Goal: Task Accomplishment & Management: Manage account settings

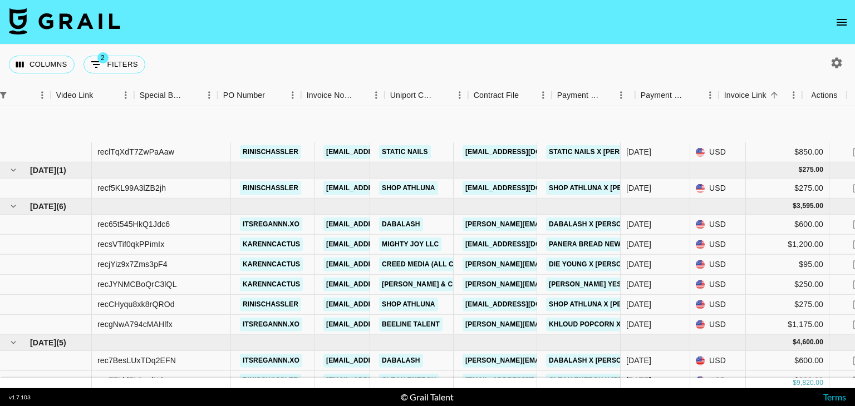
scroll to position [81, 1001]
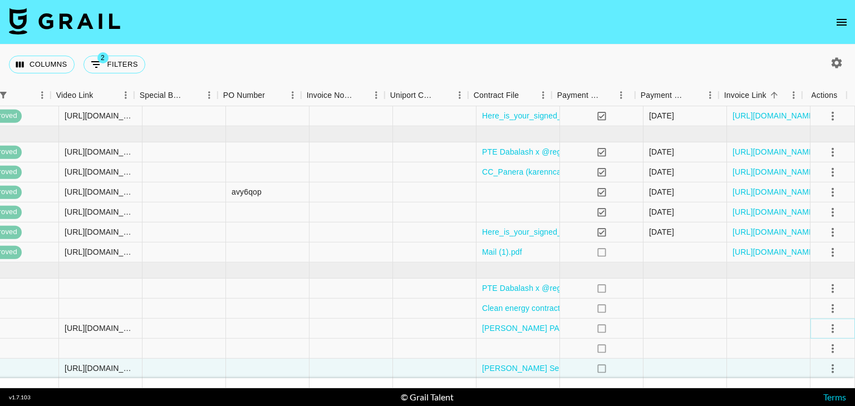
click at [826, 322] on icon "select merge strategy" at bounding box center [832, 328] width 13 height 13
click at [797, 297] on div "Approve" at bounding box center [808, 295] width 34 height 13
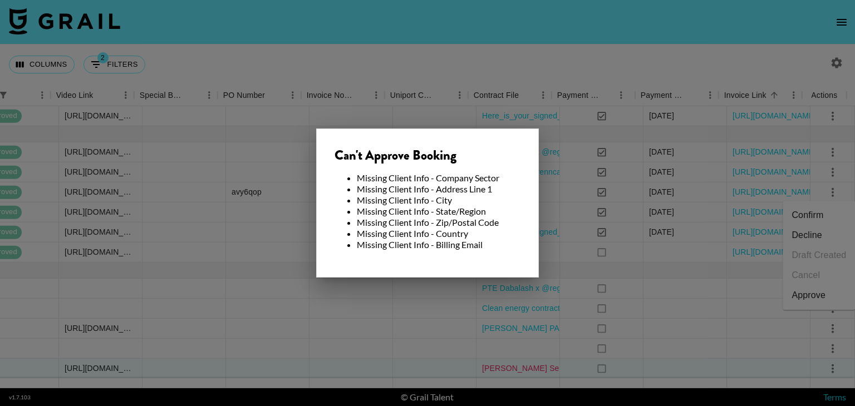
drag, startPoint x: 520, startPoint y: 279, endPoint x: 532, endPoint y: 365, distance: 86.5
click at [532, 365] on div at bounding box center [427, 203] width 855 height 406
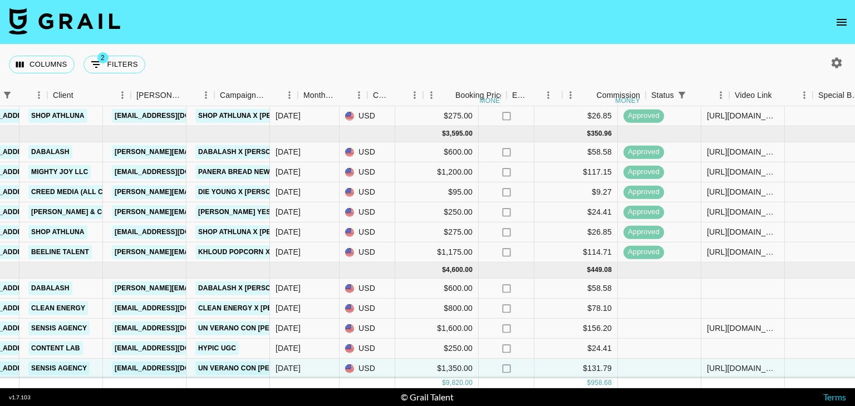
scroll to position [81, 292]
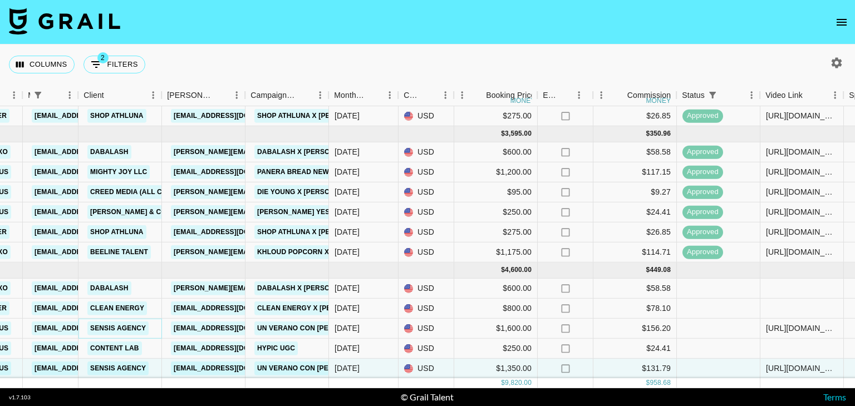
click at [137, 322] on link "Sensis Agency" at bounding box center [117, 329] width 61 height 14
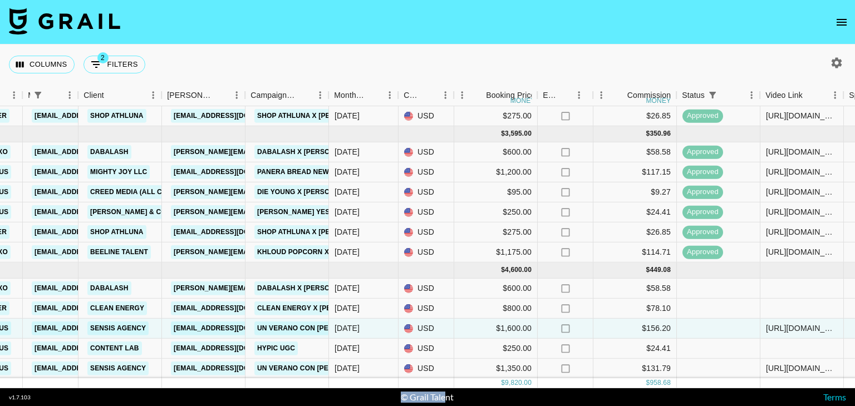
drag, startPoint x: 368, startPoint y: 388, endPoint x: 444, endPoint y: 391, distance: 75.2
click at [444, 391] on footer "v 1.7.103 © Grail Talent Terms" at bounding box center [427, 397] width 855 height 18
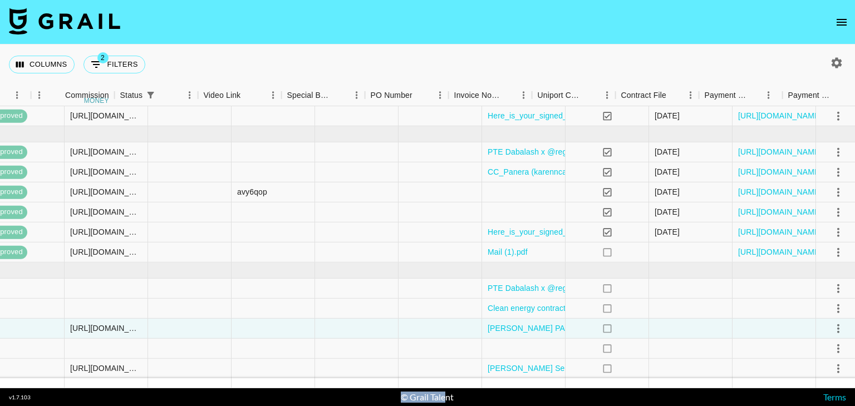
scroll to position [81, 1001]
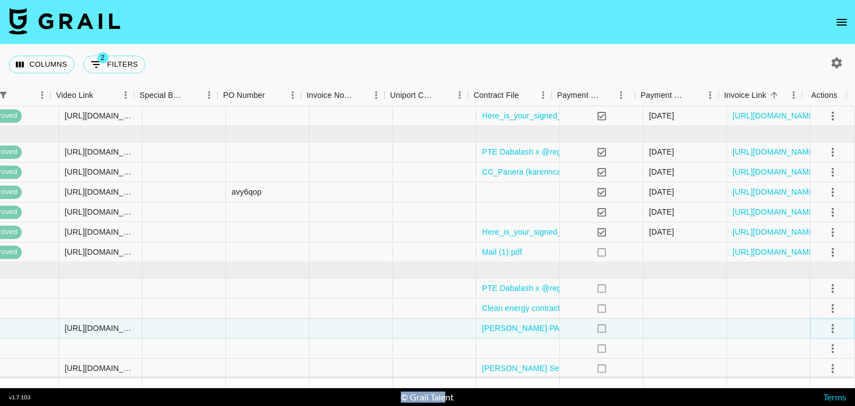
click at [826, 322] on icon "select merge strategy" at bounding box center [832, 328] width 13 height 13
click at [820, 293] on div "Approve" at bounding box center [808, 295] width 34 height 13
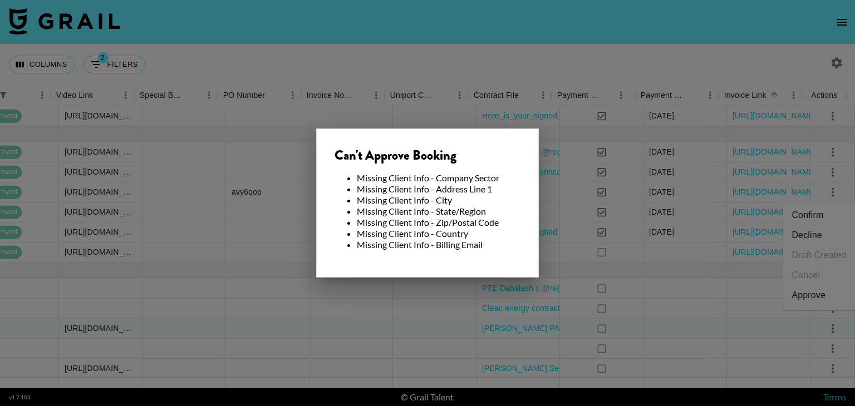
click at [666, 321] on div at bounding box center [427, 203] width 855 height 406
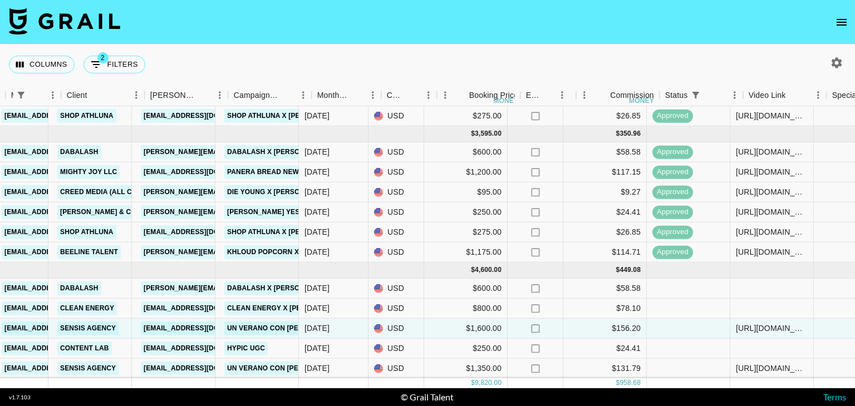
scroll to position [81, 297]
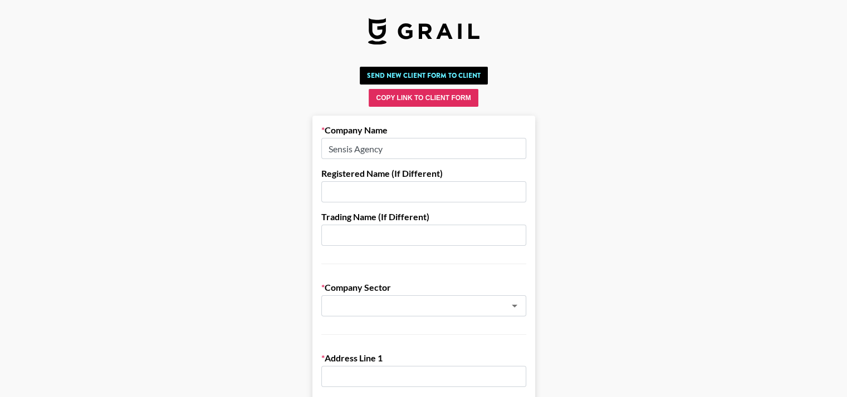
click at [367, 191] on input "text" at bounding box center [423, 191] width 205 height 21
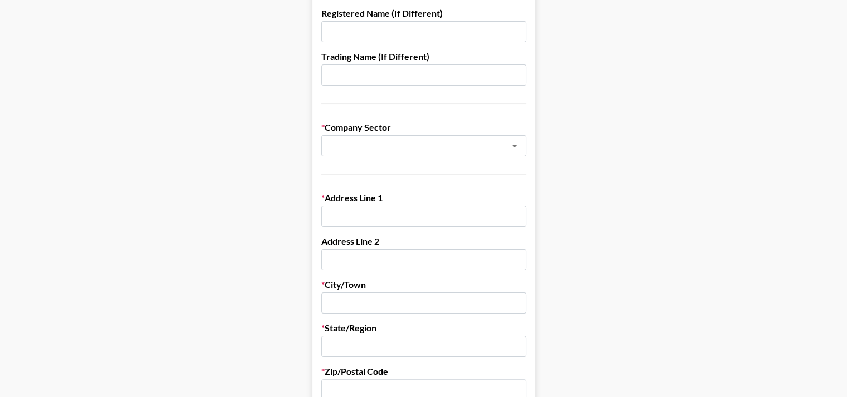
scroll to position [169, 0]
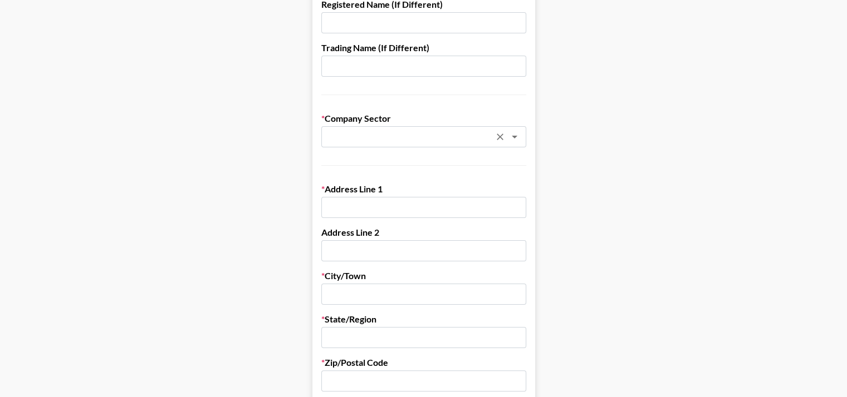
click at [509, 143] on div at bounding box center [506, 137] width 29 height 16
click at [519, 142] on icon "Open" at bounding box center [514, 136] width 13 height 13
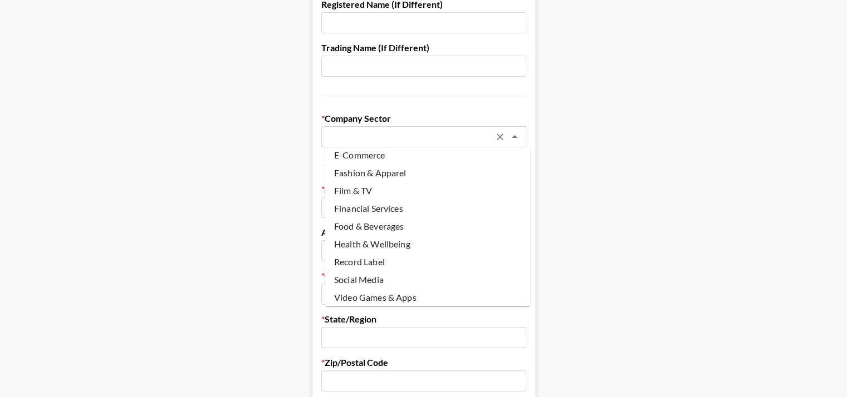
scroll to position [84, 0]
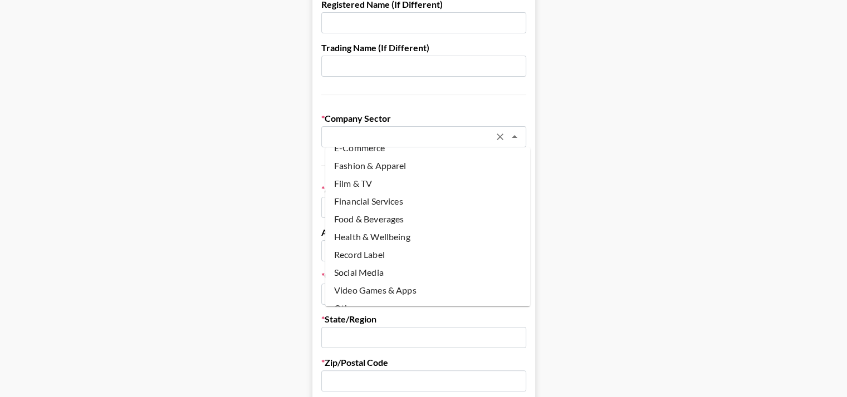
click at [449, 222] on li "Food & Beverages" at bounding box center [427, 219] width 205 height 18
type input "Food & Beverages"
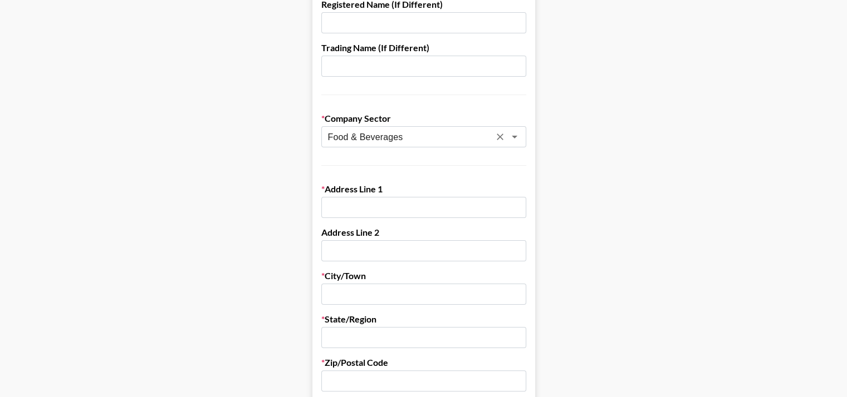
click at [452, 212] on input "text" at bounding box center [423, 207] width 205 height 21
paste input "SENSIS 1651 S Central Ave, Suite A, Glendale, CA 91204 C 818.390.1769"
drag, startPoint x: 525, startPoint y: 209, endPoint x: 458, endPoint y: 202, distance: 67.2
click at [458, 202] on input "SENSIS 1651 S Central Ave, Suite A, Glendale, CA 91204 C 818.390.1769" at bounding box center [423, 207] width 205 height 21
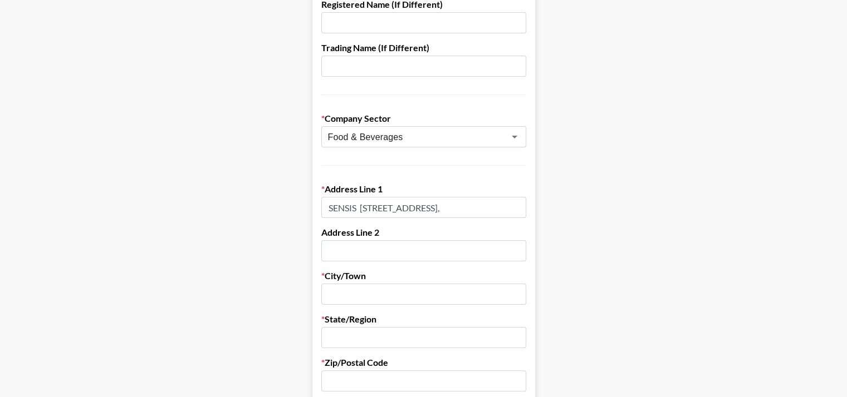
scroll to position [0, 0]
click at [366, 210] on input "SENSIS 1651 S Central Ave, Suite A" at bounding box center [423, 207] width 205 height 21
type input "1651 S Central Ave, Suite A"
click at [357, 294] on input "text" at bounding box center [423, 294] width 205 height 21
paste input "SENSIS 1651 S Central Ave, Suite A, Glendale, CA 91204 C 818.390.1769"
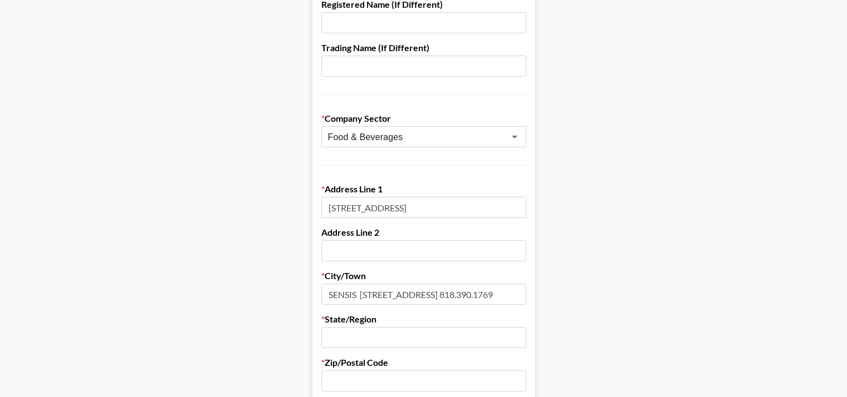
drag, startPoint x: 377, startPoint y: 294, endPoint x: 290, endPoint y: 306, distance: 88.2
drag, startPoint x: 484, startPoint y: 294, endPoint x: 372, endPoint y: 292, distance: 112.4
click at [372, 292] on input "Glendale, CA 91204 C 818.390.1769" at bounding box center [423, 294] width 205 height 21
type input "Glendale,"
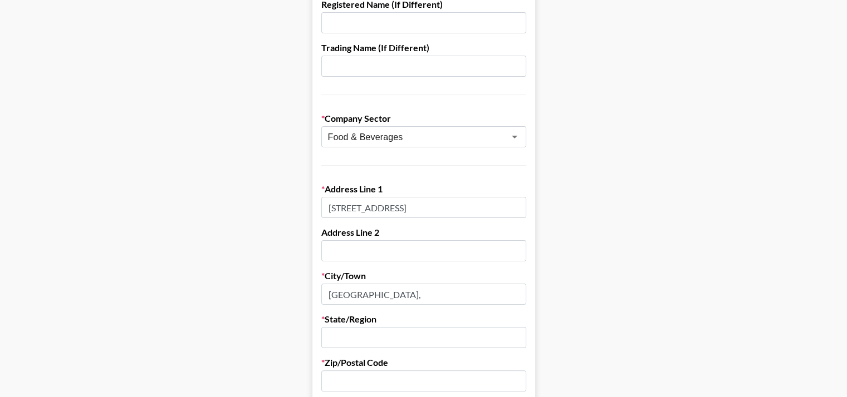
click at [370, 337] on input "text" at bounding box center [423, 337] width 205 height 21
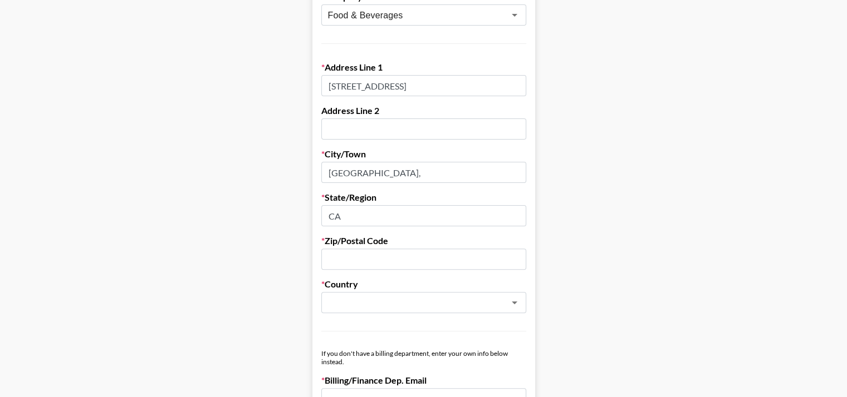
scroll to position [303, 0]
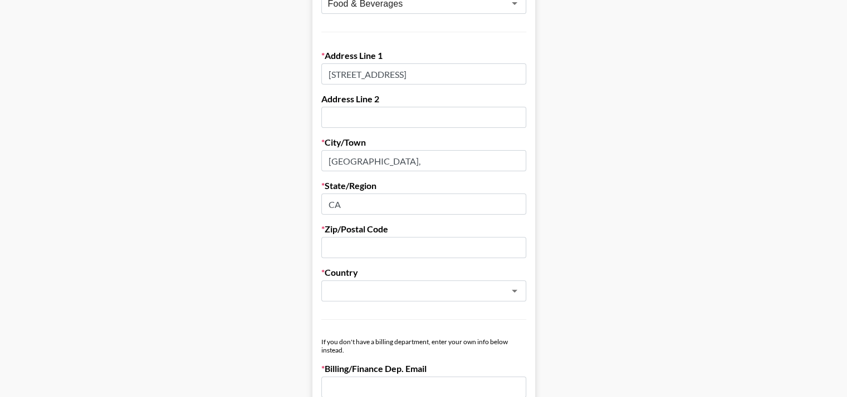
type input "CA"
click at [390, 242] on input "text" at bounding box center [423, 247] width 205 height 21
paste input "SENSIS 1651 S Central Ave, Suite A, Glendale, CA 91204 C 818.390.1769"
drag, startPoint x: 430, startPoint y: 247, endPoint x: 247, endPoint y: 259, distance: 183.5
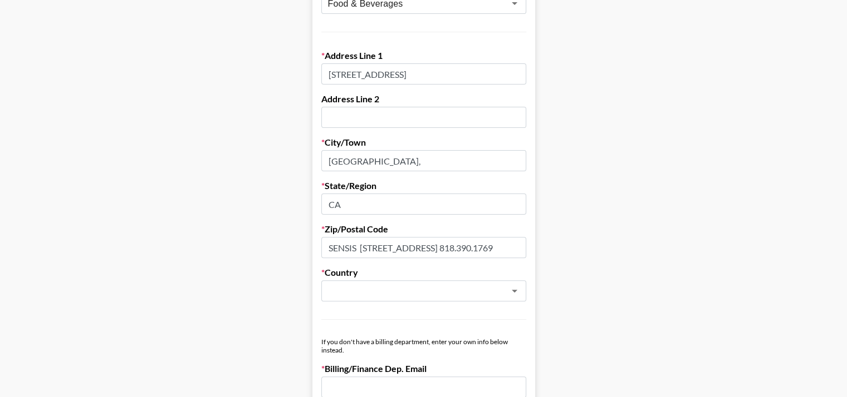
click at [247, 259] on main "Send New Client Form to Client Copy Link to Client Form Company Name Sensis Age…" at bounding box center [423, 333] width 829 height 1146
drag, startPoint x: 456, startPoint y: 241, endPoint x: 356, endPoint y: 248, distance: 100.4
click at [356, 248] on input "91204 C 818.390.1769" at bounding box center [423, 247] width 205 height 21
type input "91204"
click at [432, 293] on input "text" at bounding box center [409, 291] width 162 height 13
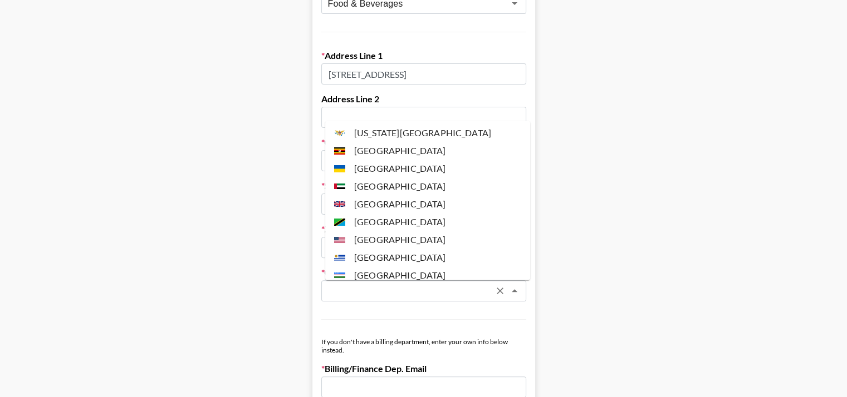
scroll to position [4211, 0]
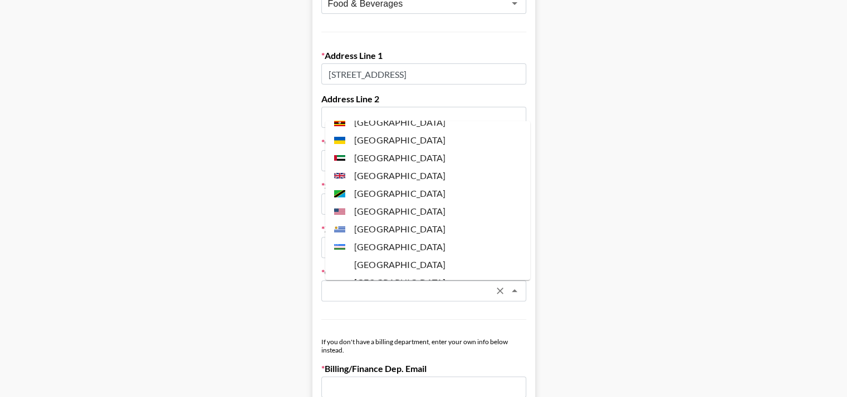
click at [419, 203] on li "[GEOGRAPHIC_DATA]" at bounding box center [427, 212] width 205 height 18
type input "[GEOGRAPHIC_DATA]"
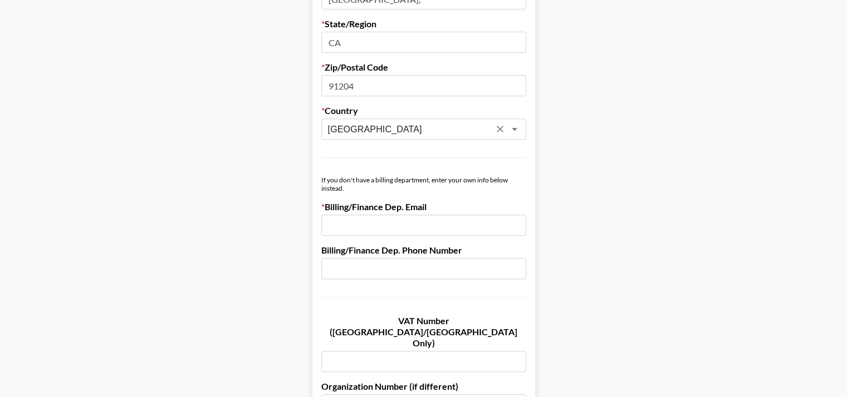
scroll to position [485, 0]
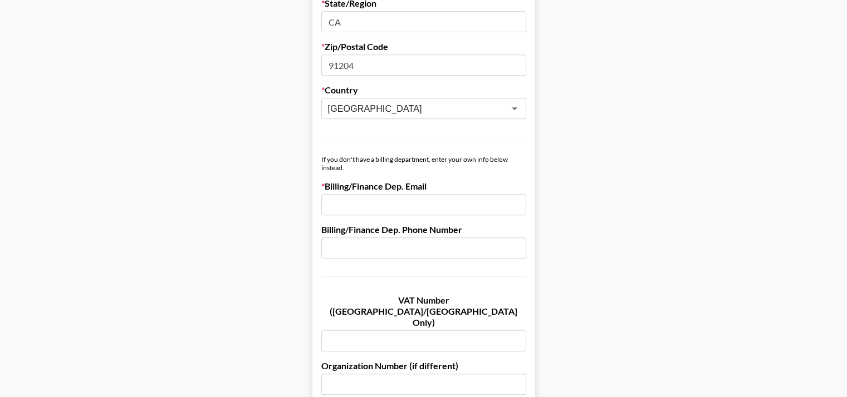
click at [429, 204] on input "email" at bounding box center [423, 204] width 205 height 21
paste input "azavalza@sensisagency.com"
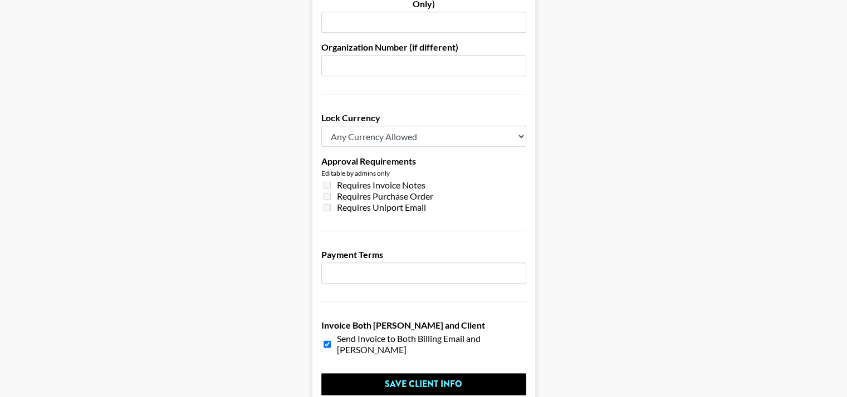
scroll to position [806, 0]
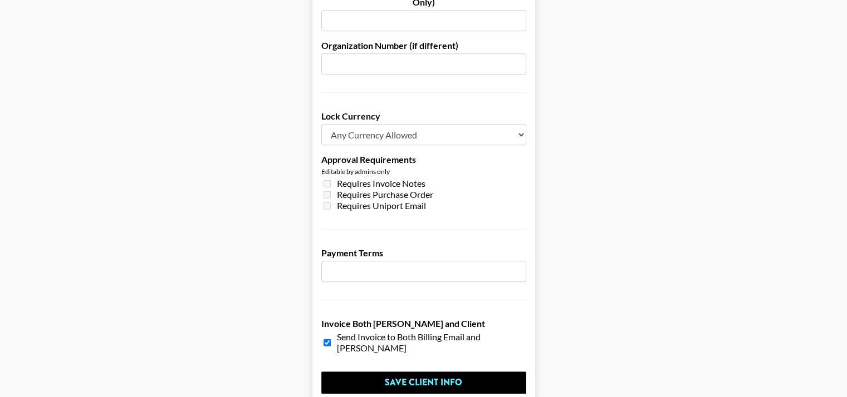
type input "azavalza@sensisagency.com"
click at [373, 261] on input "number" at bounding box center [423, 271] width 205 height 21
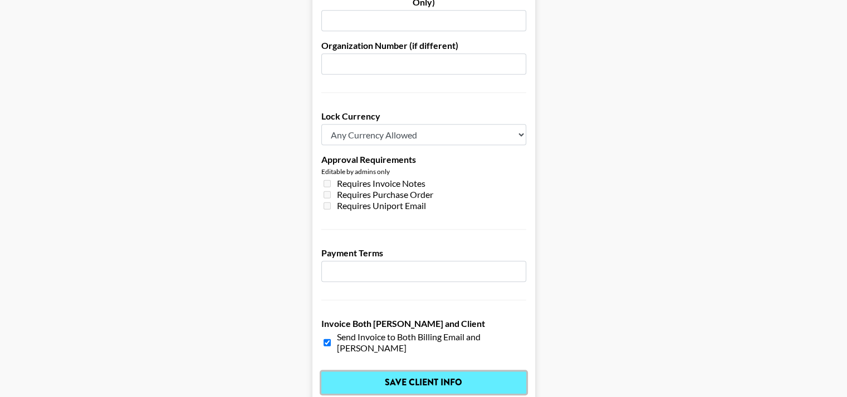
click at [420, 372] on input "Save Client Info" at bounding box center [423, 383] width 205 height 22
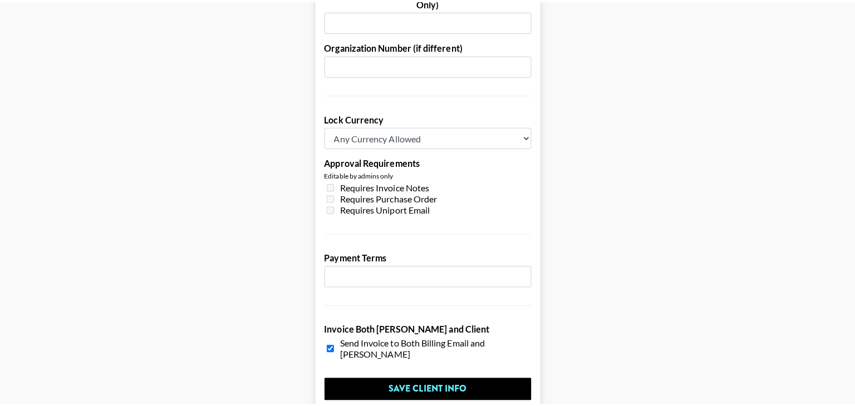
scroll to position [0, 0]
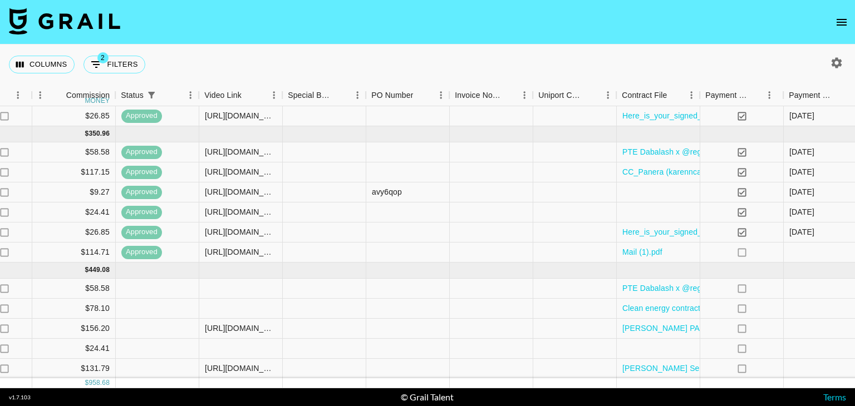
scroll to position [80, 1001]
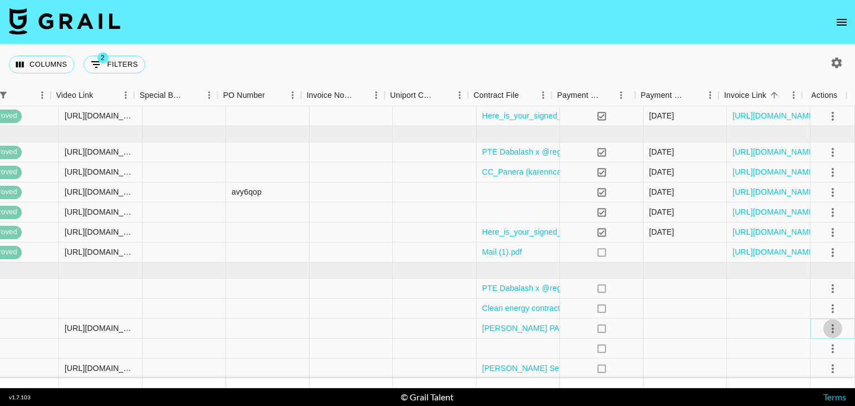
click at [826, 322] on icon "select merge strategy" at bounding box center [832, 328] width 13 height 13
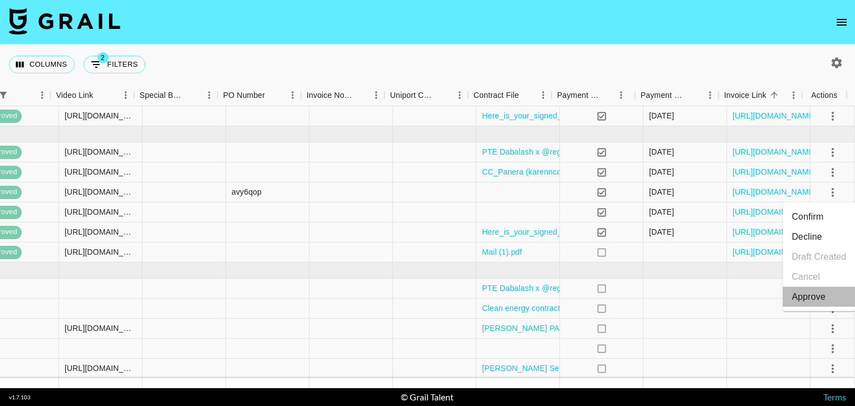
click at [825, 298] on li "Approve" at bounding box center [818, 297] width 72 height 20
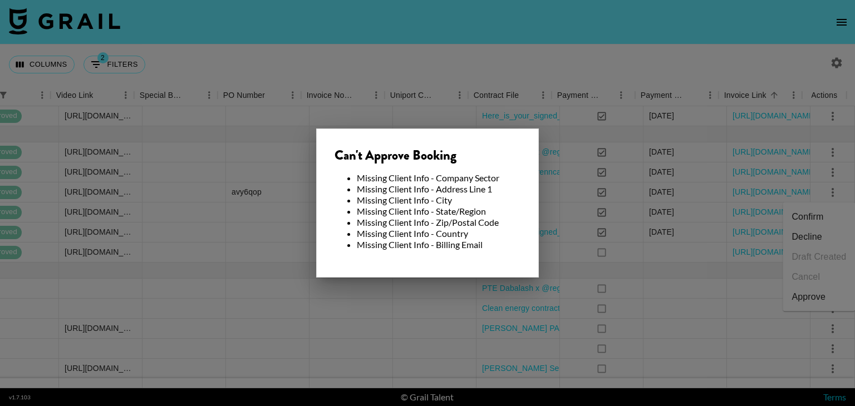
click at [668, 329] on div at bounding box center [427, 203] width 855 height 406
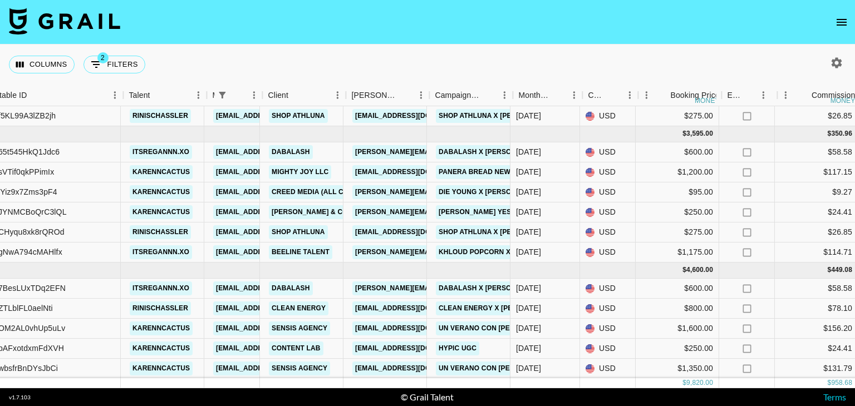
scroll to position [80, 105]
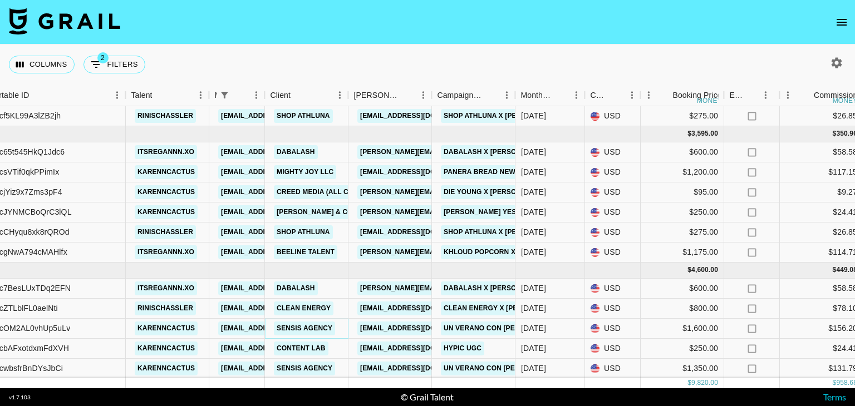
click at [314, 322] on link "Sensis Agency" at bounding box center [304, 329] width 61 height 14
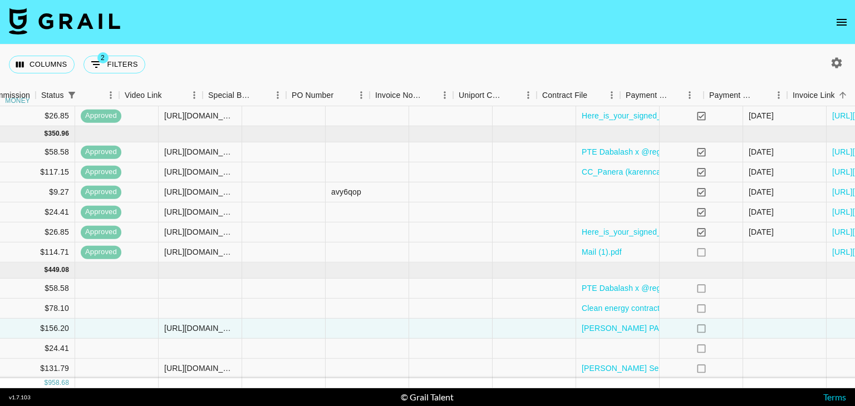
scroll to position [80, 1001]
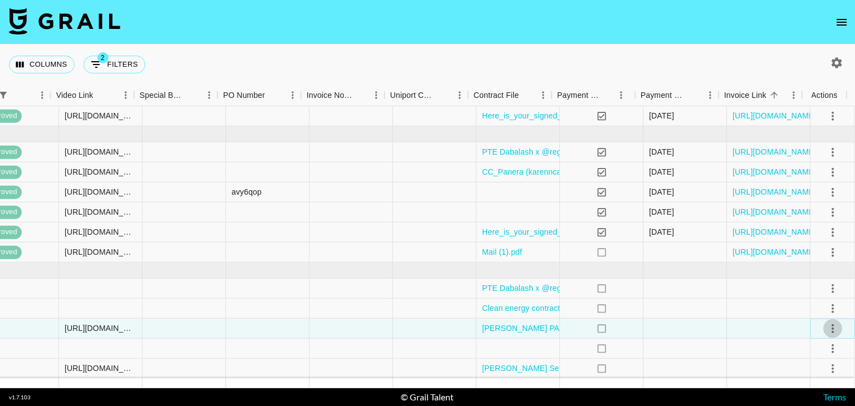
click at [826, 322] on icon "select merge strategy" at bounding box center [832, 328] width 13 height 13
click at [807, 297] on div "Approve" at bounding box center [808, 297] width 34 height 13
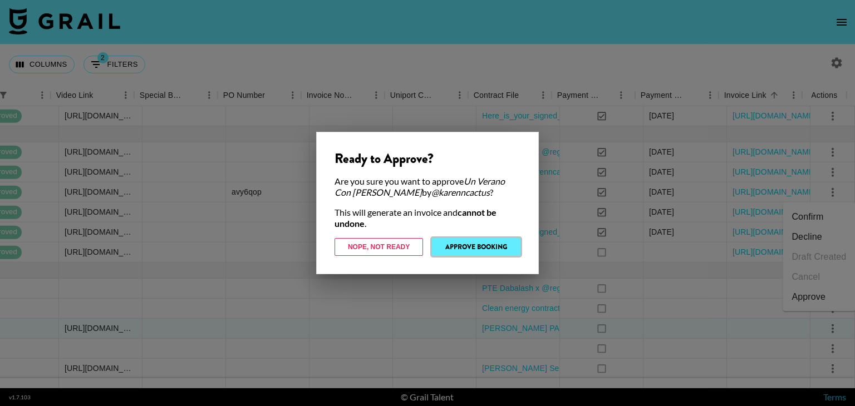
click at [494, 242] on button "Approve Booking" at bounding box center [476, 247] width 88 height 18
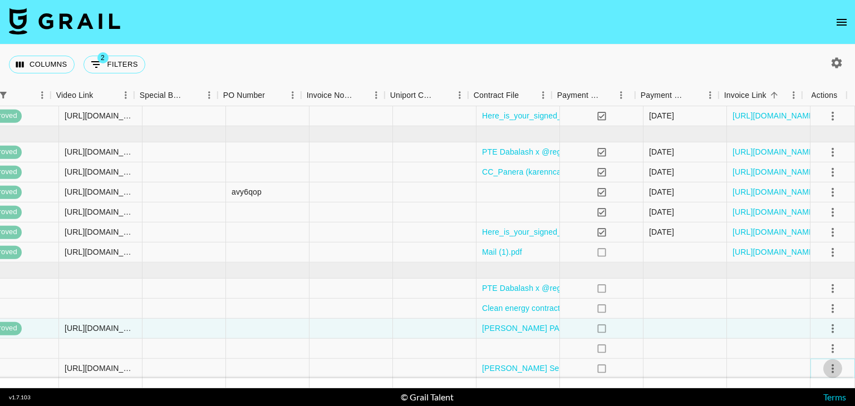
click at [826, 362] on icon "select merge strategy" at bounding box center [832, 368] width 13 height 13
click at [813, 329] on li "Approve" at bounding box center [818, 337] width 72 height 20
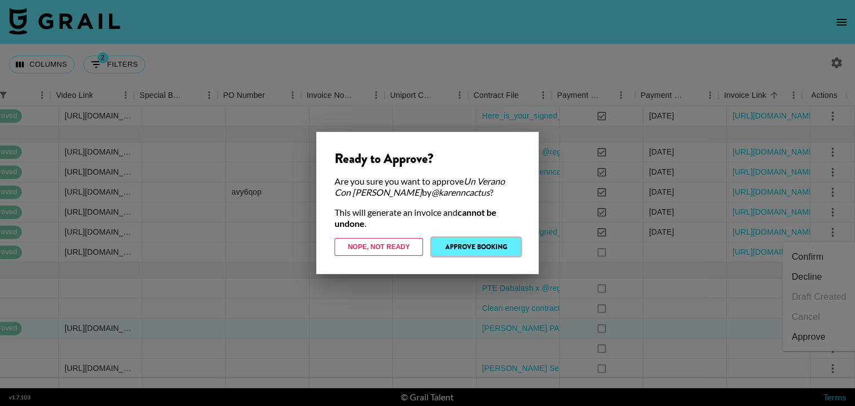
click at [498, 249] on button "Approve Booking" at bounding box center [476, 247] width 88 height 18
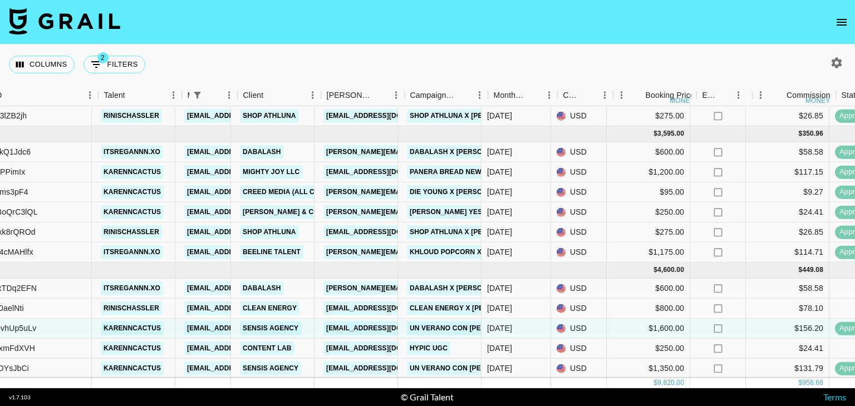
scroll to position [80, 105]
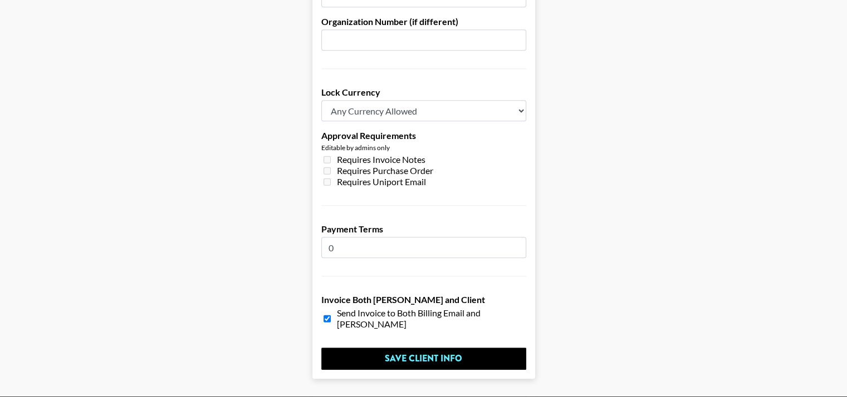
scroll to position [865, 0]
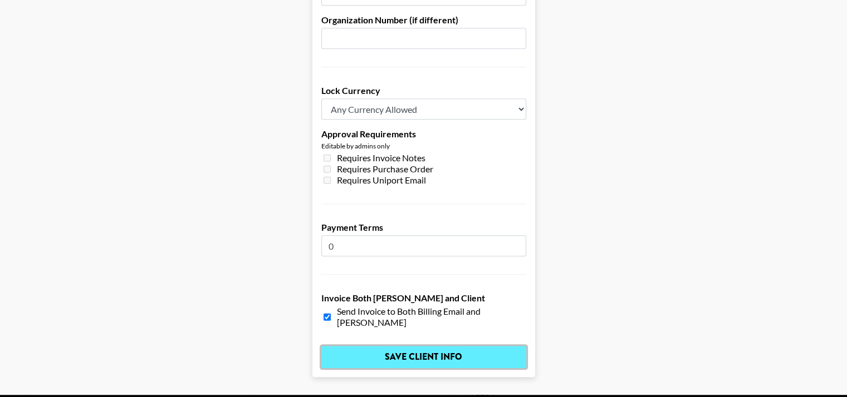
click at [455, 346] on input "Save Client Info" at bounding box center [423, 357] width 205 height 22
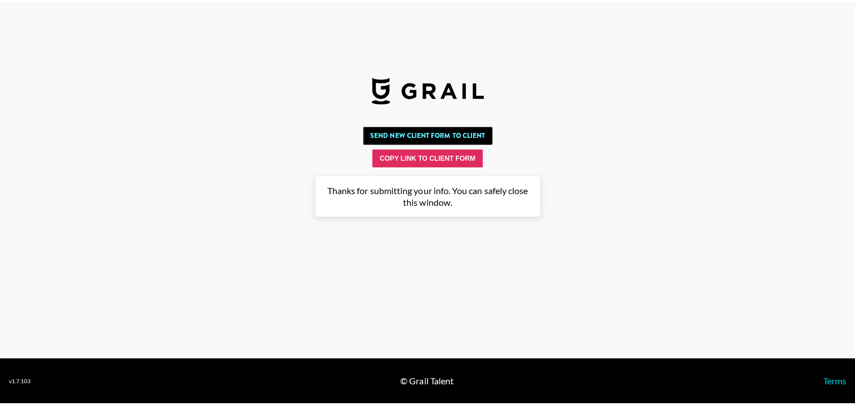
scroll to position [0, 0]
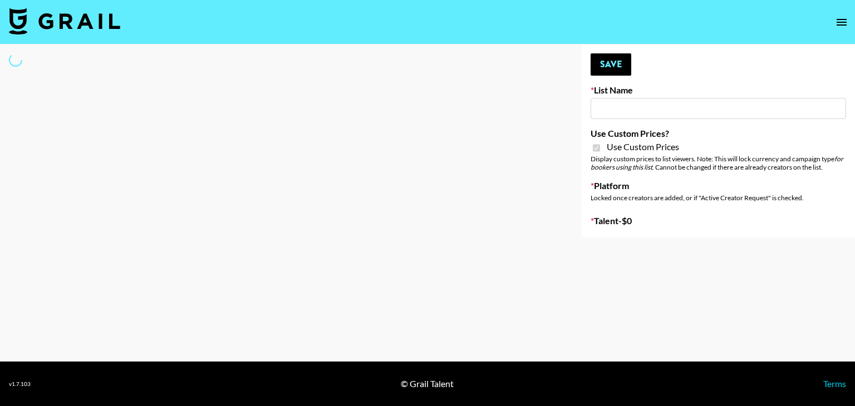
type input "Amaxy Beauty"
checkbox input "true"
select select "Brand"
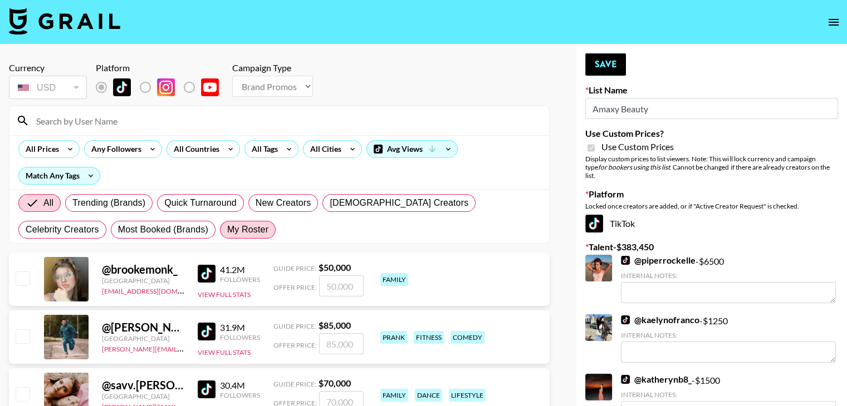
click at [227, 231] on span "My Roster" at bounding box center [247, 229] width 41 height 13
click at [227, 230] on input "My Roster" at bounding box center [227, 230] width 0 height 0
radio input "true"
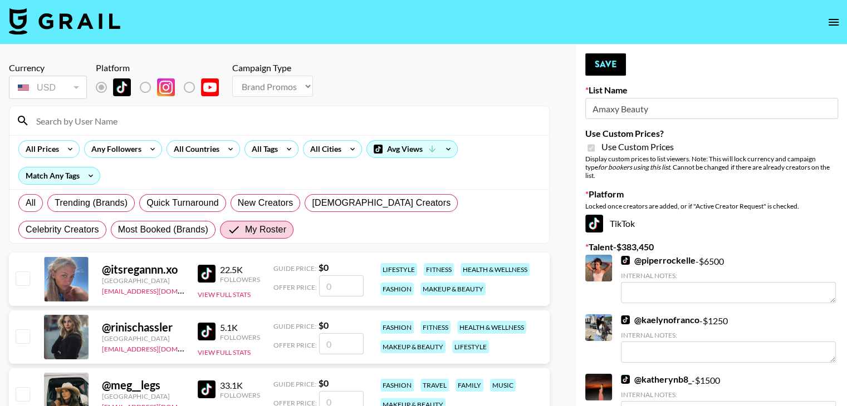
click at [339, 283] on input "number" at bounding box center [341, 285] width 45 height 21
type input "2"
checkbox input "true"
type input "2500"
click at [598, 72] on button "Save" at bounding box center [605, 64] width 41 height 22
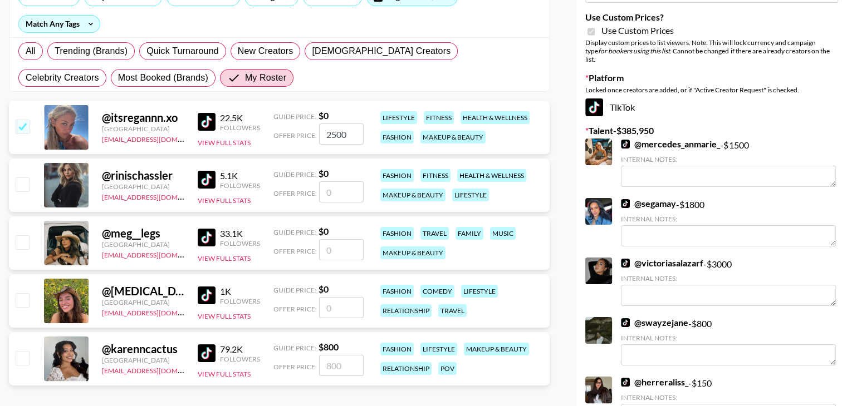
scroll to position [120, 0]
